Goal: Task Accomplishment & Management: Manage account settings

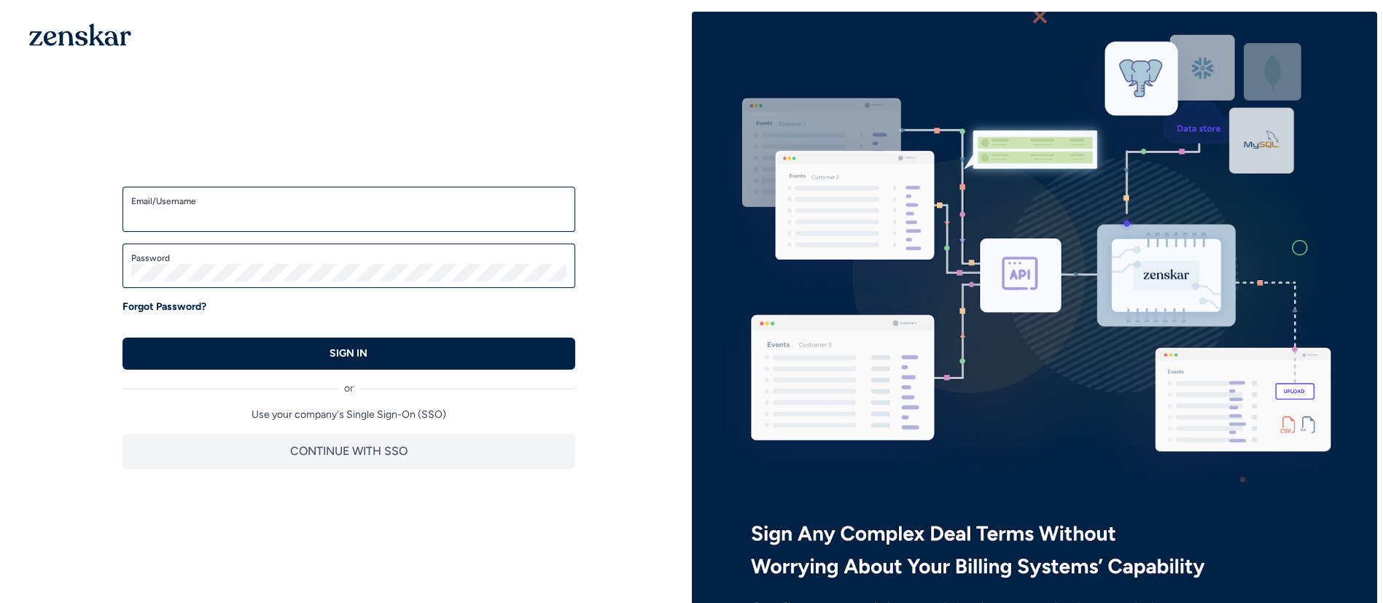
click at [472, 218] on input "Email/Username" at bounding box center [348, 215] width 435 height 17
type input "**********"
click at [122, 337] on button "SIGN IN" at bounding box center [348, 353] width 453 height 32
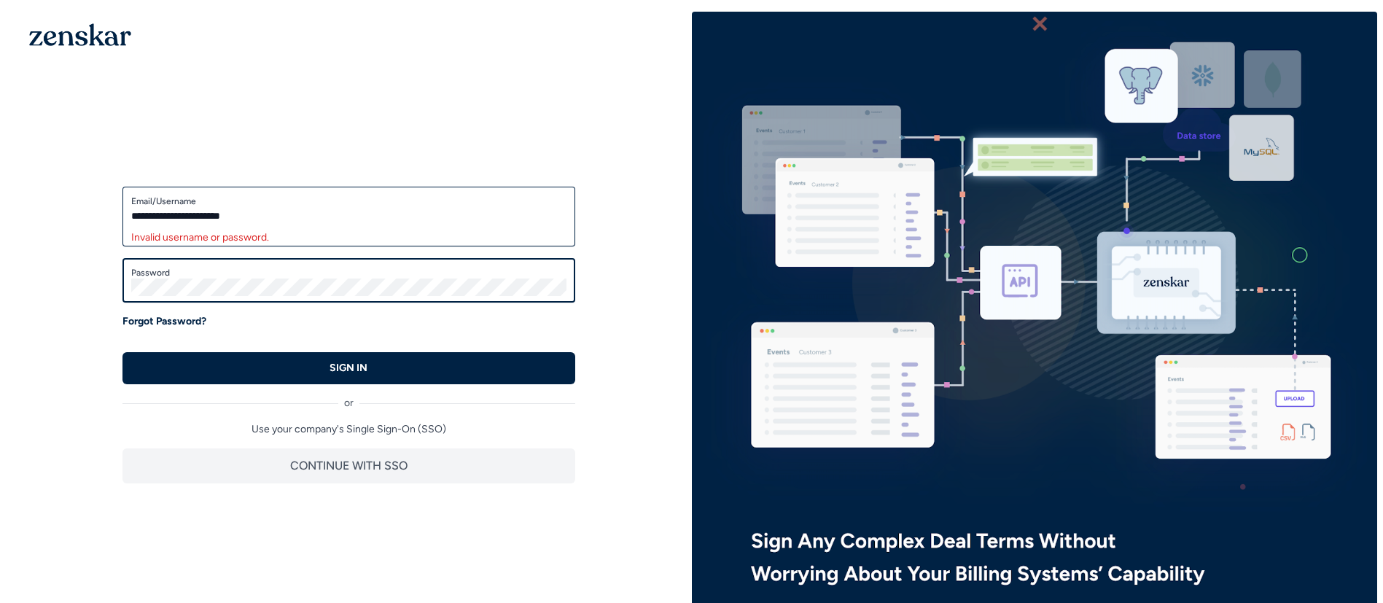
click at [122, 352] on button "SIGN IN" at bounding box center [348, 368] width 453 height 32
